Goal: Browse casually

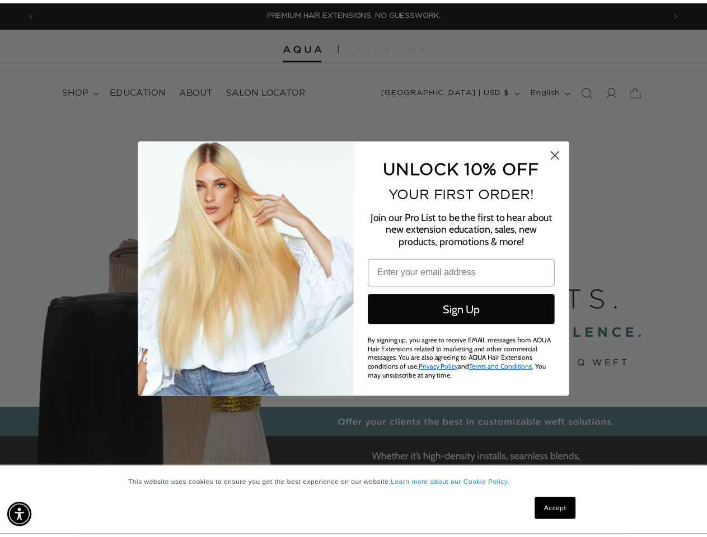
scroll to position [0, 1274]
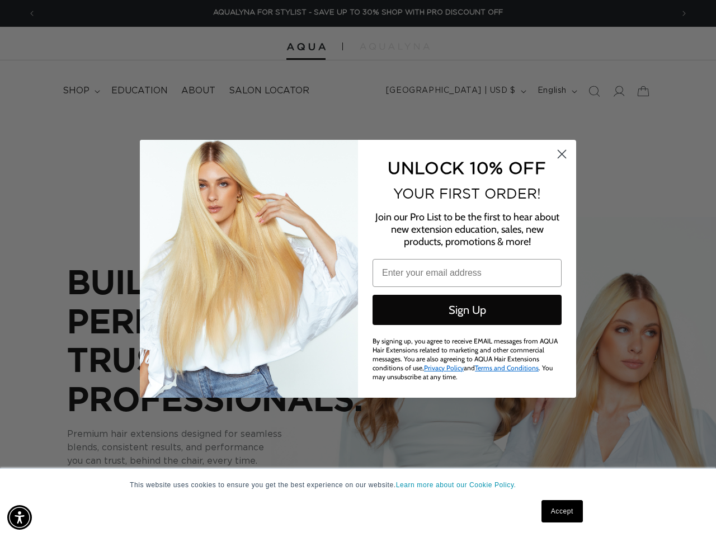
click at [358, 269] on div "UNLOCK 10% OFF YOUR FIRST ORDER! Join our Pro List to be the first to hear abou…" at bounding box center [461, 269] width 207 height 236
click at [20, 518] on img "Accessibility Menu" at bounding box center [19, 517] width 25 height 25
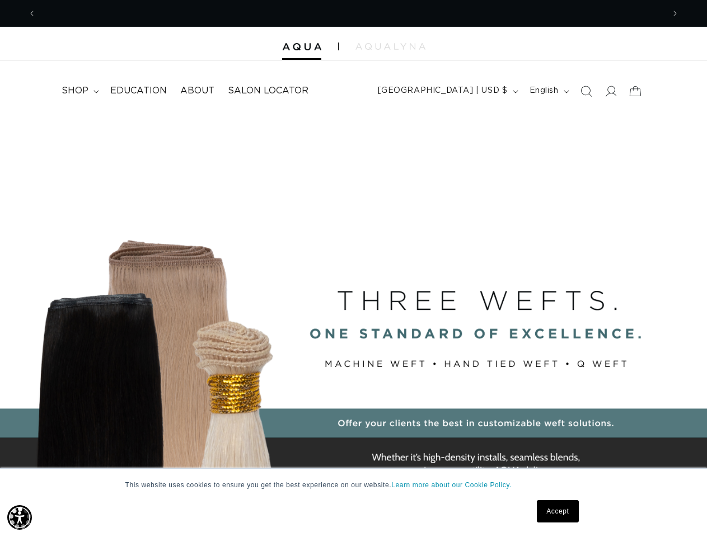
scroll to position [0, 0]
